Goal: Task Accomplishment & Management: Complete application form

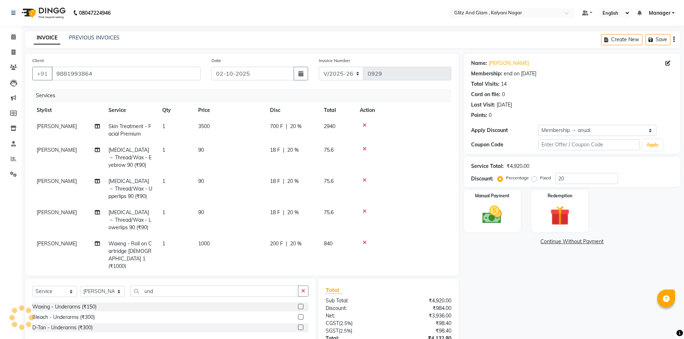
select select "7347"
select select "service"
select select "65933"
select select "1: Object"
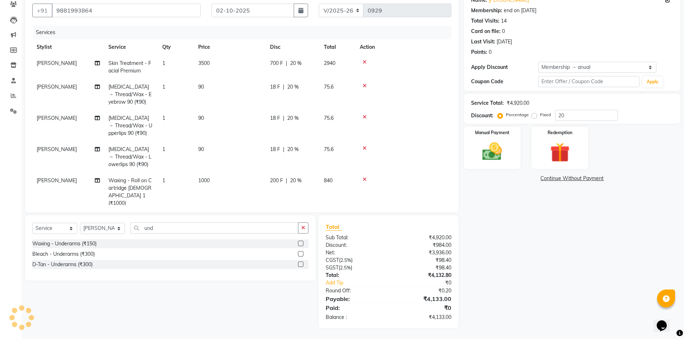
scroll to position [33, 0]
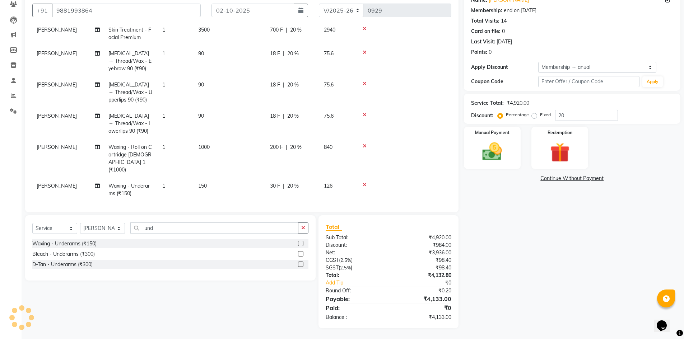
select select "65896"
click at [80, 223] on select "Select Stylist [PERSON_NAME] [PERSON_NAME] [PERSON_NAME] [PERSON_NAME] [PERSON_…" at bounding box center [102, 228] width 45 height 11
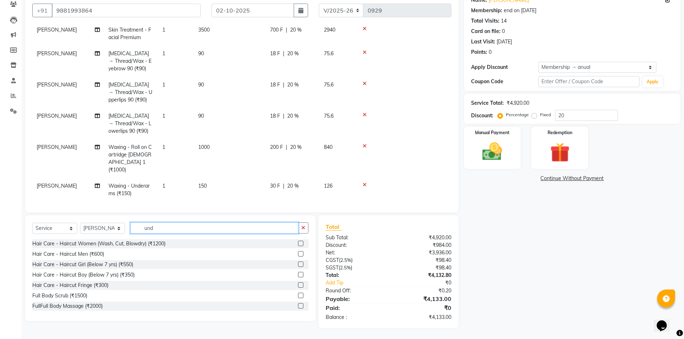
drag, startPoint x: 157, startPoint y: 224, endPoint x: 134, endPoint y: 227, distance: 23.2
click at [134, 227] on input "und" at bounding box center [214, 227] width 168 height 11
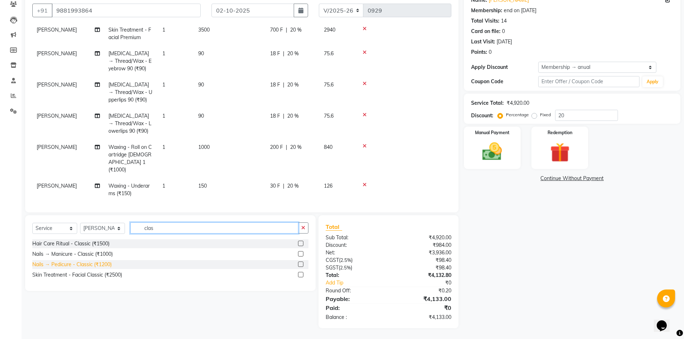
type input "clas"
click at [93, 265] on div "Nails → Pedicure - Classic (₹1200)" at bounding box center [71, 265] width 79 height 8
checkbox input "false"
drag, startPoint x: 162, startPoint y: 227, endPoint x: 122, endPoint y: 231, distance: 40.8
click at [122, 231] on div "Select Service Product Membership Package Voucher Prepaid Gift Card Select Styl…" at bounding box center [170, 230] width 276 height 17
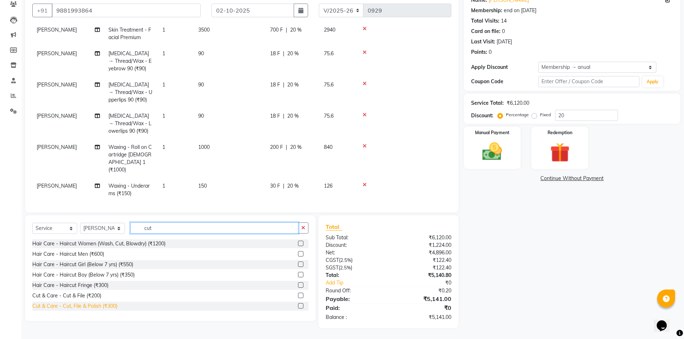
type input "cut"
click at [99, 308] on div "Cut & Care - Cut, File & Polish (₹300)" at bounding box center [74, 306] width 85 height 8
checkbox input "false"
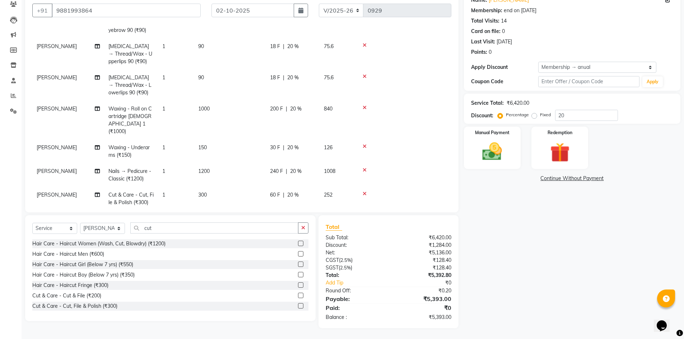
scroll to position [81, 0]
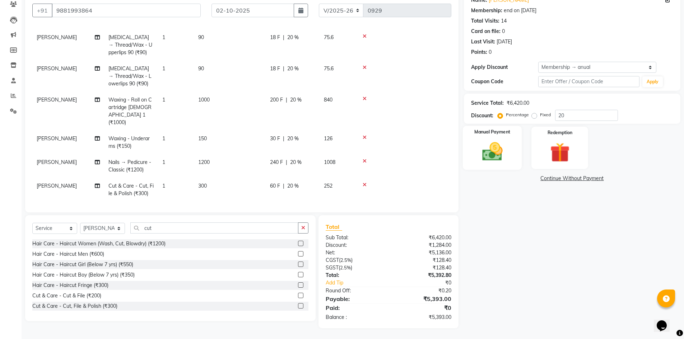
click at [485, 127] on div "Manual Payment" at bounding box center [491, 148] width 59 height 44
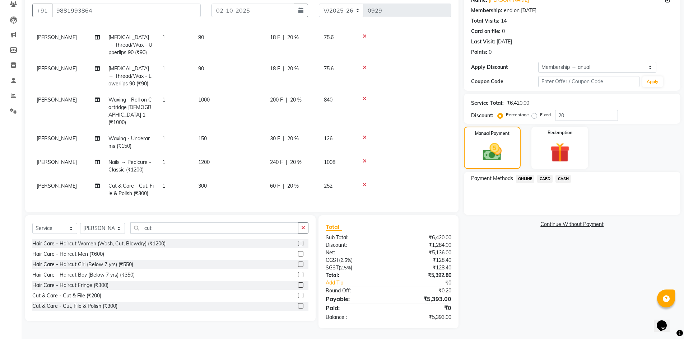
click at [525, 179] on span "ONLINE" at bounding box center [525, 179] width 19 height 8
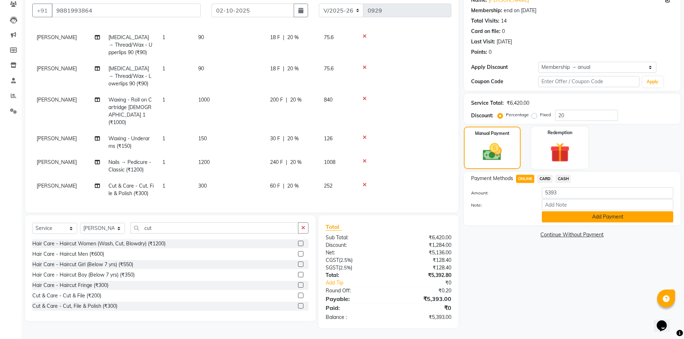
click at [573, 217] on button "Add Payment" at bounding box center [606, 216] width 131 height 11
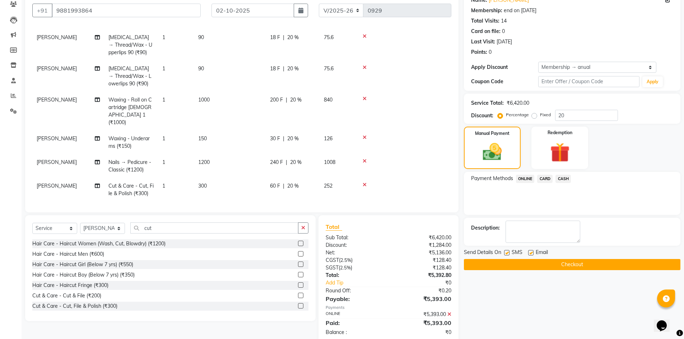
click at [575, 262] on button "Checkout" at bounding box center [572, 264] width 216 height 11
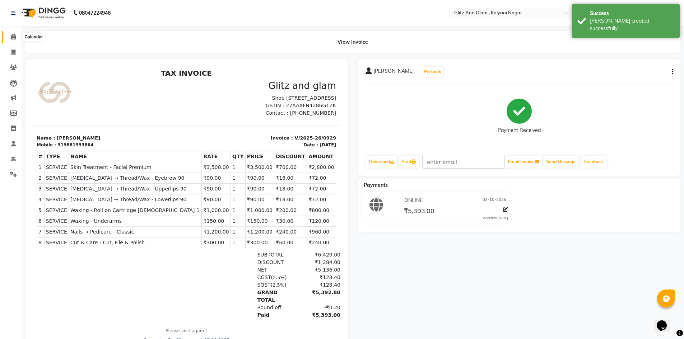
click at [11, 37] on icon at bounding box center [13, 36] width 5 height 5
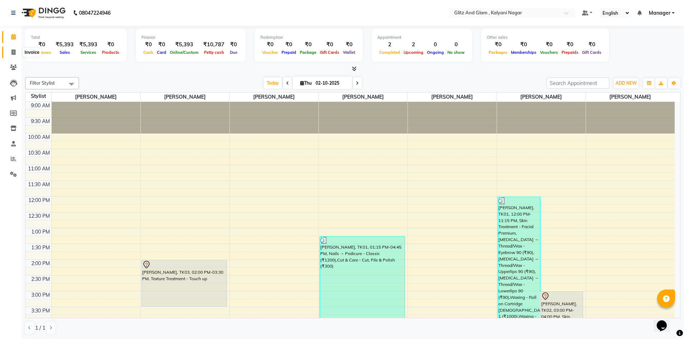
click at [11, 53] on span at bounding box center [13, 52] width 13 height 8
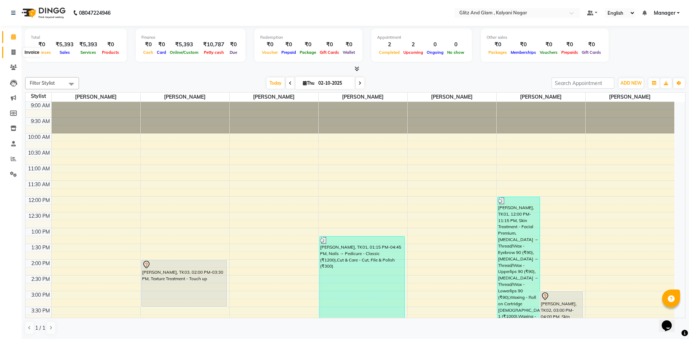
select select "7347"
select select "service"
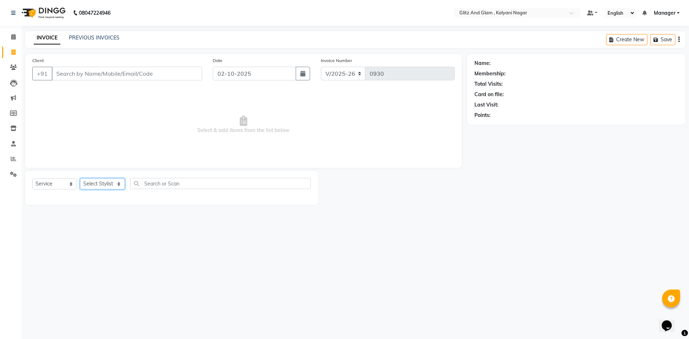
click at [112, 181] on select "Select Stylist [PERSON_NAME] [PERSON_NAME] [PERSON_NAME] [PERSON_NAME] [PERSON_…" at bounding box center [102, 183] width 45 height 11
select select "65893"
click at [80, 178] on select "Select Stylist [PERSON_NAME] [PERSON_NAME] [PERSON_NAME] [PERSON_NAME] [PERSON_…" at bounding box center [102, 183] width 45 height 11
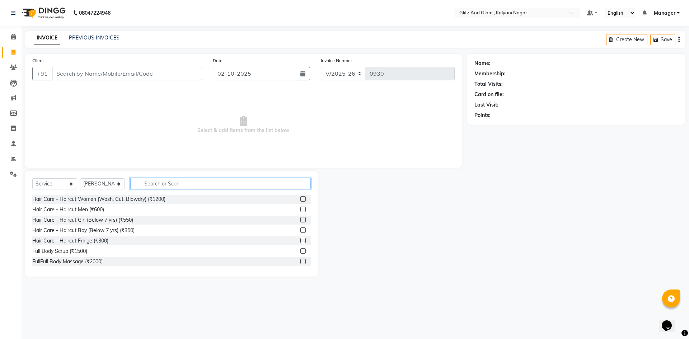
click at [158, 180] on input "text" at bounding box center [220, 183] width 180 height 11
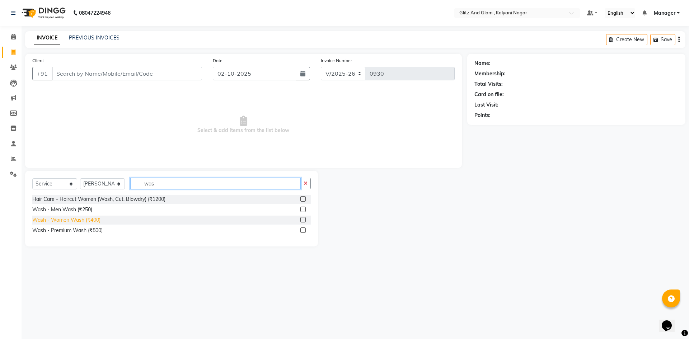
type input "was"
click at [94, 219] on div "Wash - Women Wash (₹400)" at bounding box center [66, 220] width 68 height 8
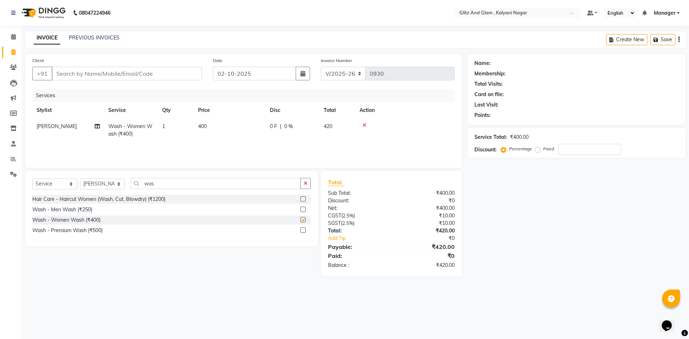
checkbox input "false"
click at [97, 182] on select "Select Stylist [PERSON_NAME] [PERSON_NAME] [PERSON_NAME] [PERSON_NAME] [PERSON_…" at bounding box center [102, 183] width 45 height 11
select select "65894"
click at [80, 178] on select "Select Stylist [PERSON_NAME] [PERSON_NAME] [PERSON_NAME] [PERSON_NAME] [PERSON_…" at bounding box center [102, 183] width 45 height 11
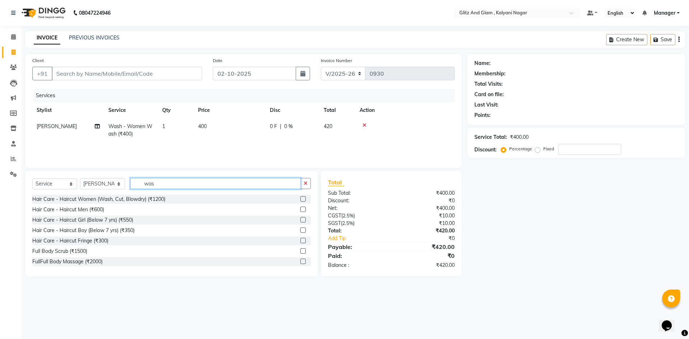
drag, startPoint x: 161, startPoint y: 185, endPoint x: 130, endPoint y: 186, distance: 31.6
click at [130, 186] on div "Select Service Product Membership Package Voucher Prepaid Gift Card Select Styl…" at bounding box center [171, 186] width 278 height 17
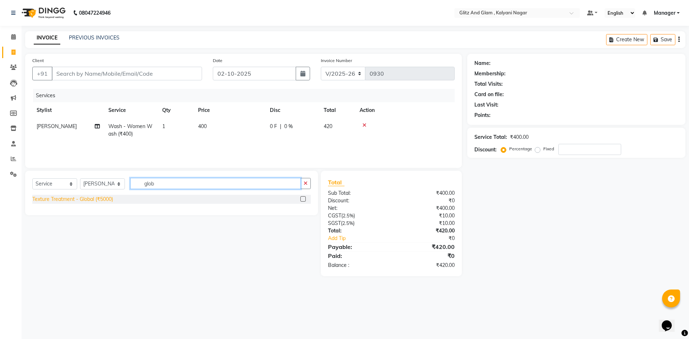
type input "glob"
click at [99, 196] on div "Texture Treatment - Global (₹5000)" at bounding box center [72, 200] width 81 height 8
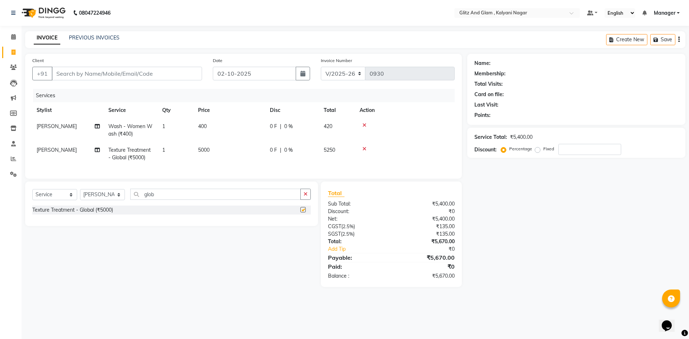
checkbox input "false"
click at [222, 150] on td "5000" at bounding box center [230, 154] width 72 height 24
select select "65894"
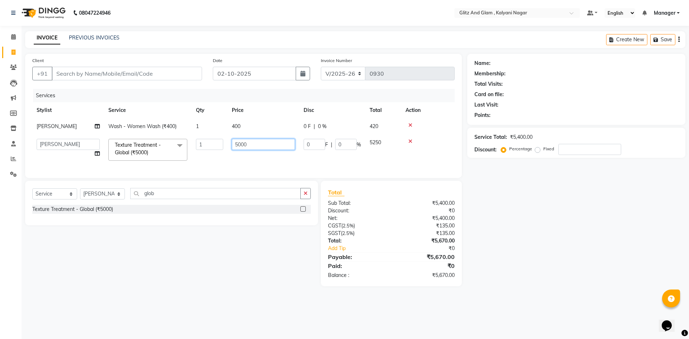
click at [253, 142] on input "5000" at bounding box center [263, 144] width 63 height 11
type input "5500"
click at [502, 213] on div "Name: Membership: Total Visits: Card on file: Last Visit: Points: Service Total…" at bounding box center [579, 170] width 224 height 233
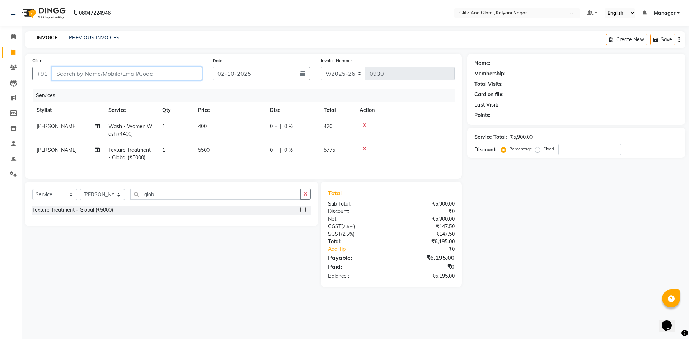
click at [127, 71] on input "Client" at bounding box center [127, 74] width 150 height 14
type input "8"
type input "0"
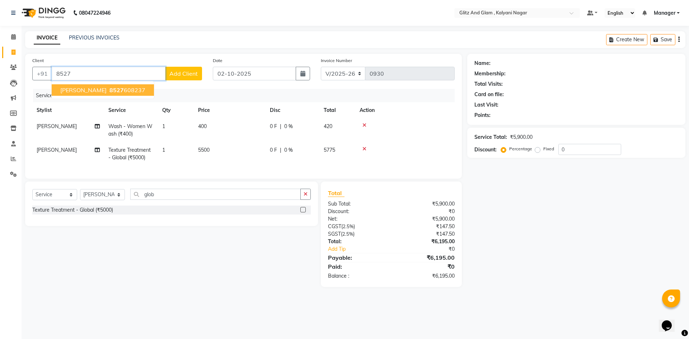
click at [116, 89] on span "8527" at bounding box center [116, 89] width 14 height 7
type input "8527608237"
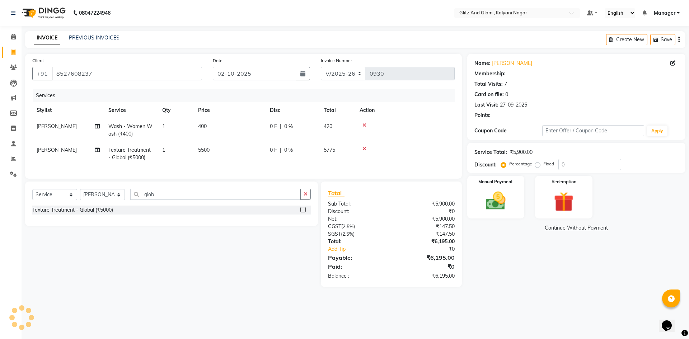
type input "20"
select select "1: Object"
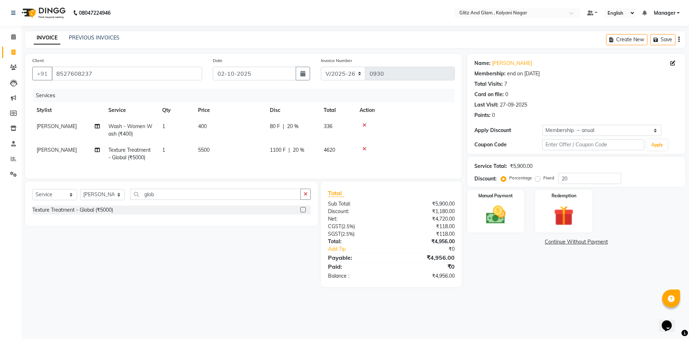
click at [226, 151] on td "5500" at bounding box center [230, 154] width 72 height 24
select select "65894"
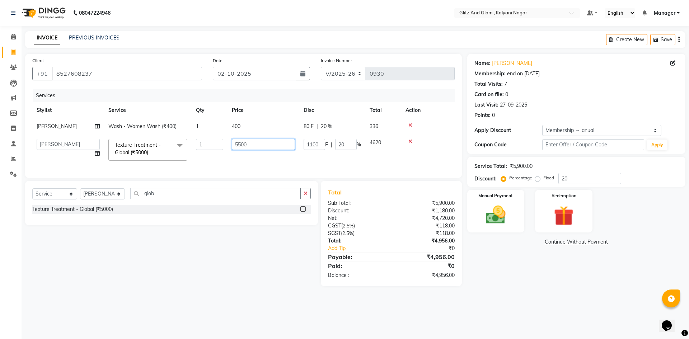
drag, startPoint x: 259, startPoint y: 145, endPoint x: 212, endPoint y: 145, distance: 46.3
click at [212, 145] on tr "[PERSON_NAME] [PERSON_NAME] [PERSON_NAME] [PERSON_NAME] [PERSON_NAME] Manager […" at bounding box center [243, 150] width 422 height 30
type input "6000"
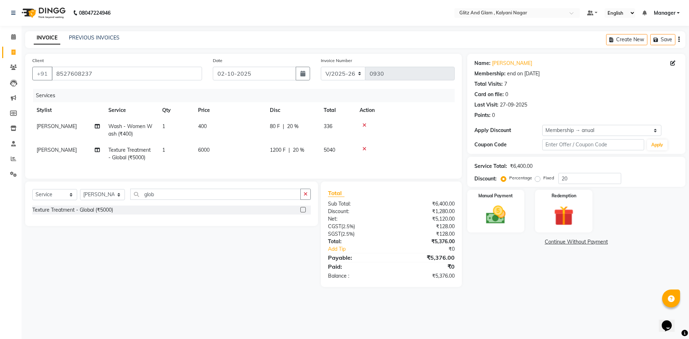
click at [553, 296] on main "INVOICE PREVIOUS INVOICES Create New Save Client [PHONE_NUMBER] Date [DATE] Inv…" at bounding box center [355, 164] width 667 height 267
click at [496, 222] on img at bounding box center [495, 215] width 33 height 24
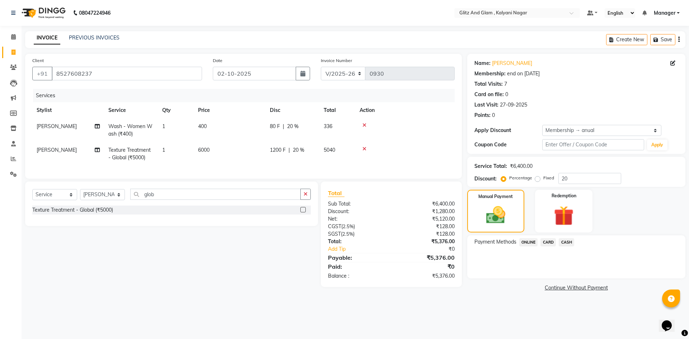
click at [526, 242] on span "ONLINE" at bounding box center [528, 242] width 19 height 8
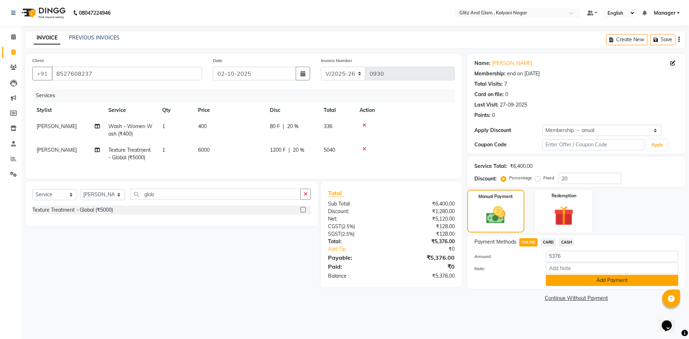
click at [591, 281] on button "Add Payment" at bounding box center [612, 280] width 132 height 11
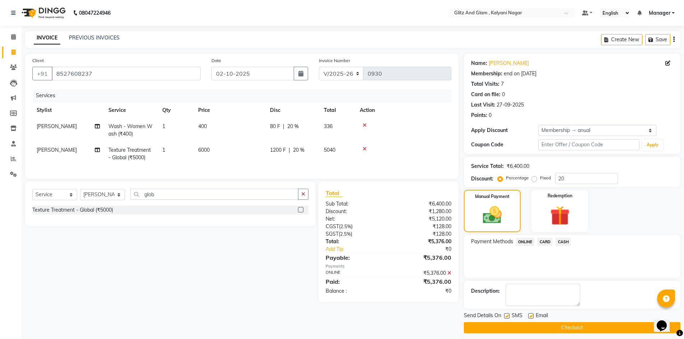
click at [560, 327] on button "Checkout" at bounding box center [572, 327] width 216 height 11
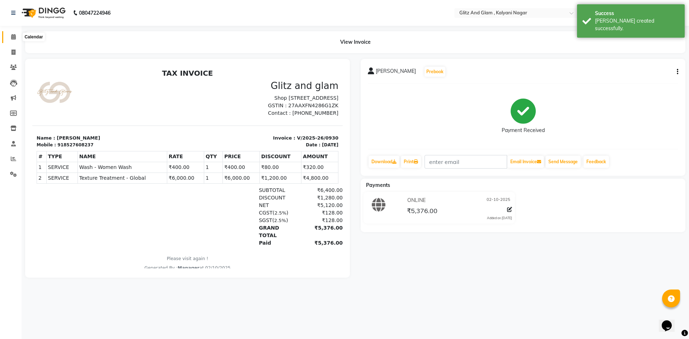
click at [14, 37] on icon at bounding box center [13, 36] width 5 height 5
